Goal: Navigation & Orientation: Find specific page/section

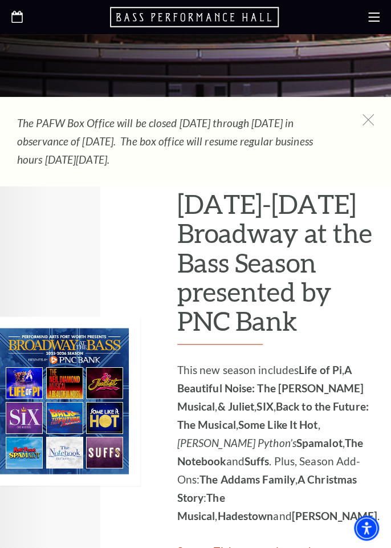
click at [364, 118] on icon at bounding box center [368, 119] width 11 height 11
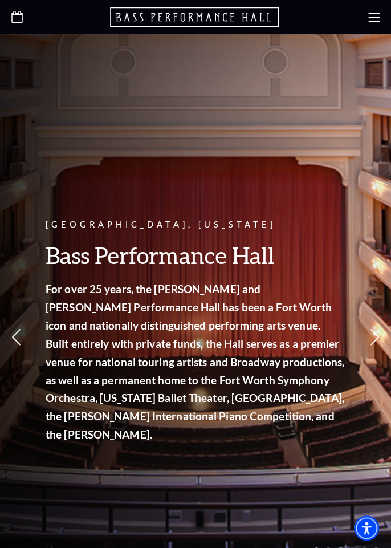
click at [372, 17] on use at bounding box center [373, 17] width 11 height 9
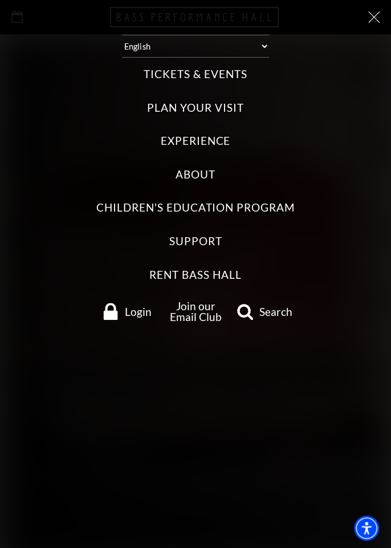
click at [215, 92] on div "Tickets & Events Now On Sale Broadway At The Bass presented by PNC Bank Irwin S…" at bounding box center [195, 195] width 368 height 274
click at [228, 103] on label "Plan Your Visit" at bounding box center [195, 107] width 96 height 15
click at [0, 0] on Visit "Plan Your Visit" at bounding box center [0, 0] width 0 height 0
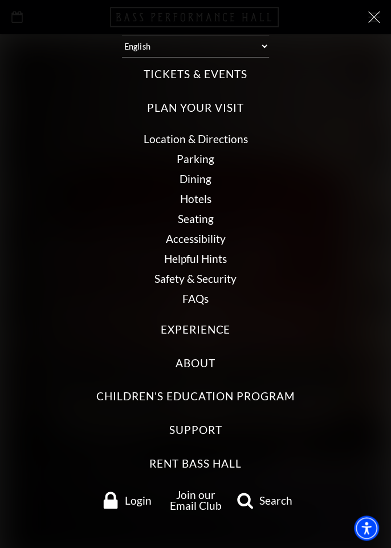
click at [194, 224] on link "Seating" at bounding box center [196, 218] width 36 height 13
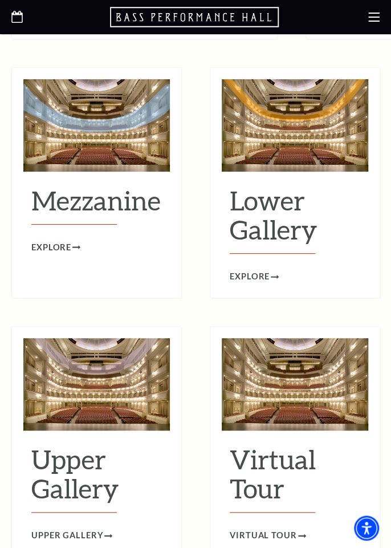
scroll to position [1319, 0]
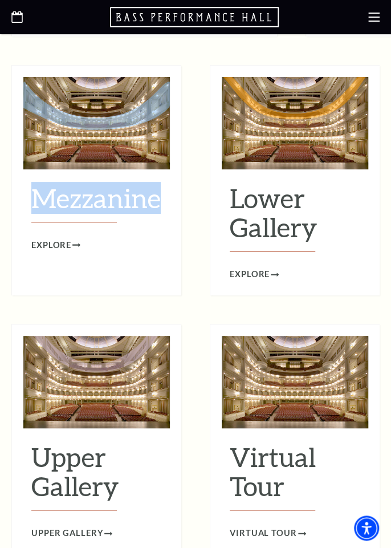
click at [67, 238] on span "Explore" at bounding box center [51, 245] width 40 height 14
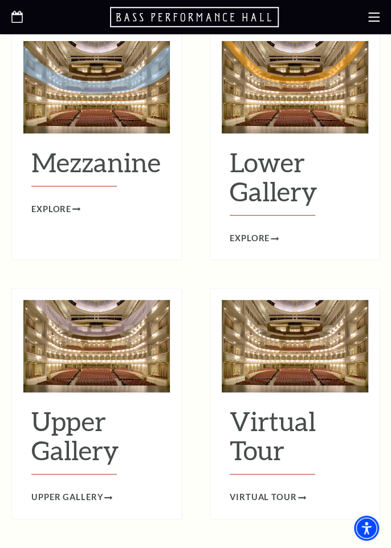
scroll to position [1356, 0]
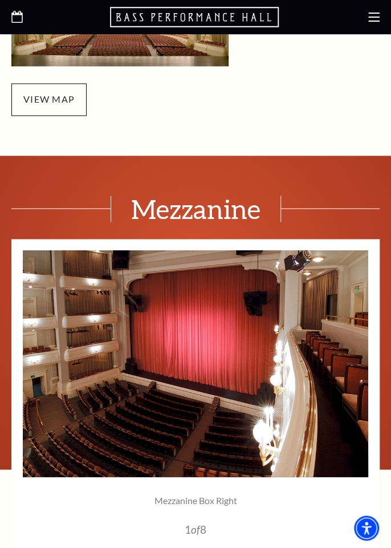
scroll to position [426, 0]
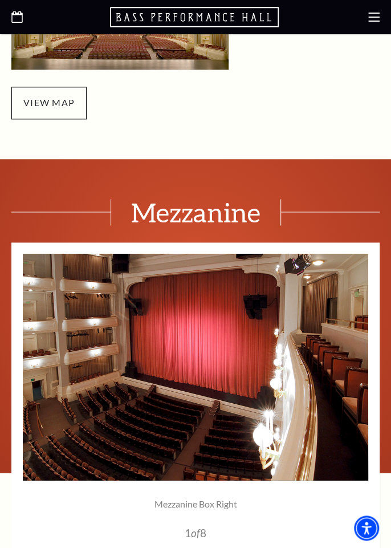
click at [56, 96] on span "view map" at bounding box center [48, 103] width 75 height 32
